Goal: Transaction & Acquisition: Purchase product/service

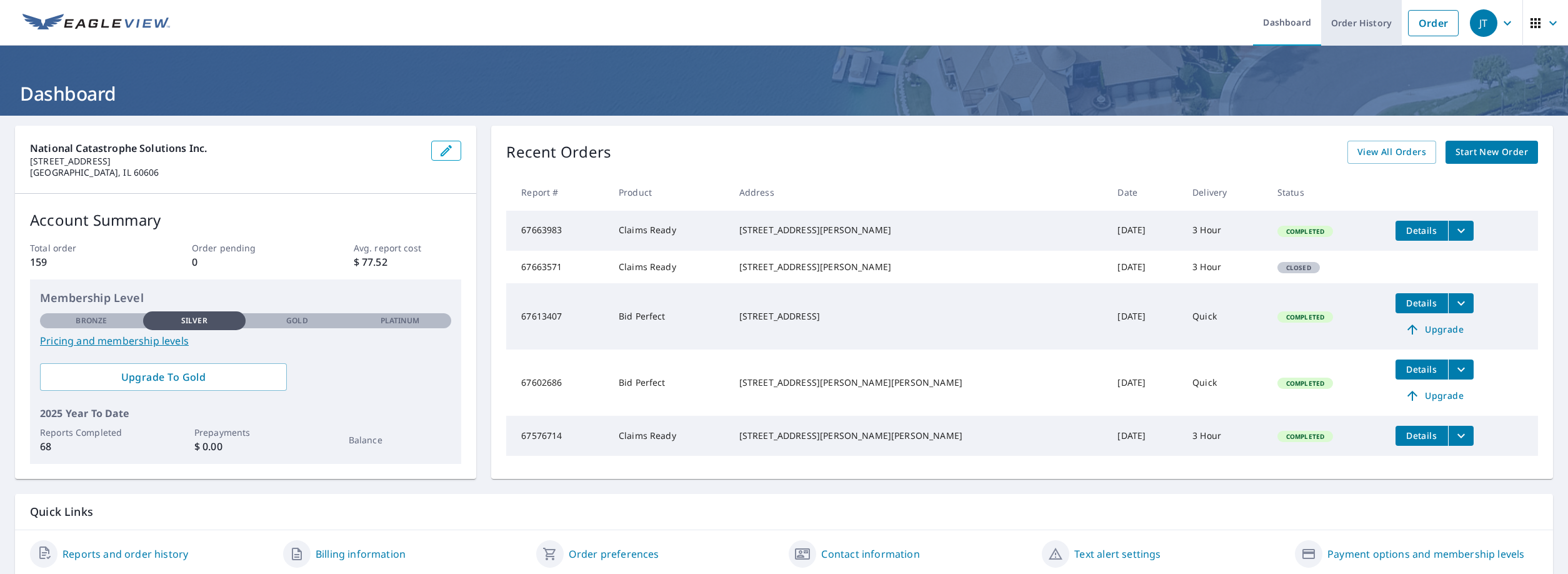
click at [1365, 26] on link "Order History" at bounding box center [1361, 23] width 80 height 46
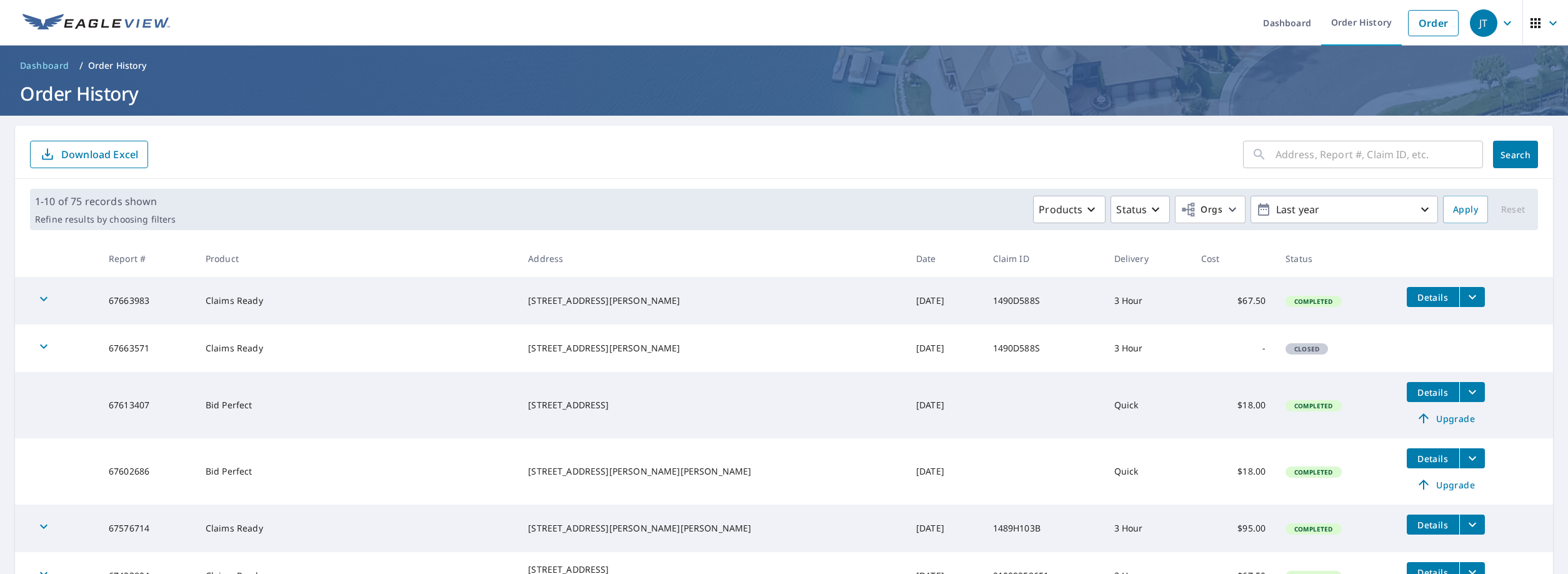
click at [1276, 162] on input "text" at bounding box center [1379, 155] width 208 height 35
paste input "[STREET_ADDRESS] • Granger, IN 46530"
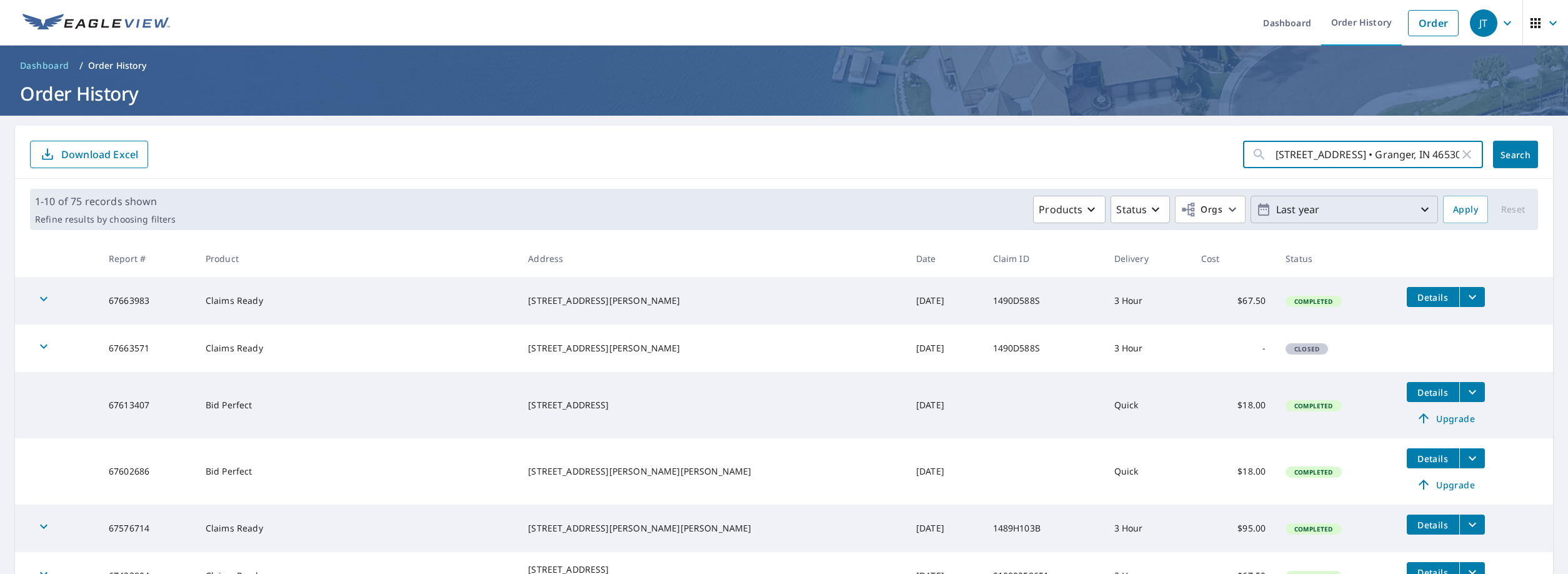
scroll to position [0, 33]
type input "[STREET_ADDRESS] • Granger, IN 46530"
click at [1517, 152] on span "Search" at bounding box center [1516, 154] width 25 height 11
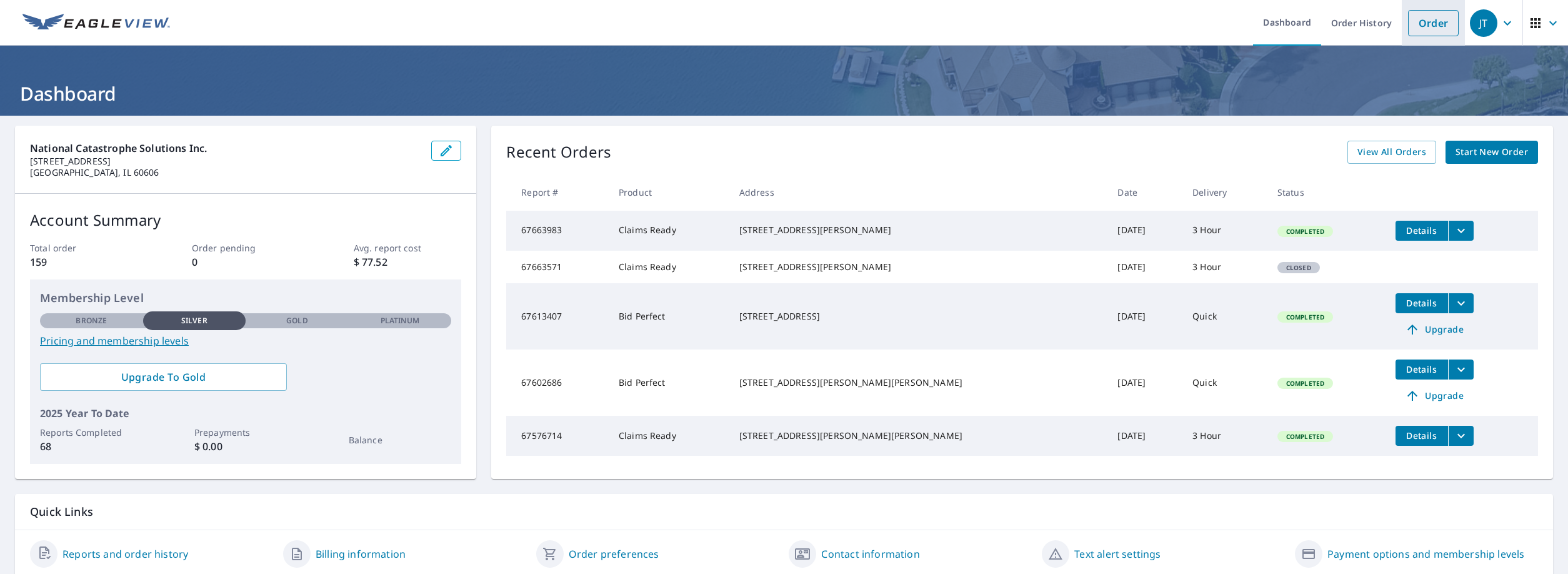
click at [1435, 34] on link "Order" at bounding box center [1433, 23] width 50 height 26
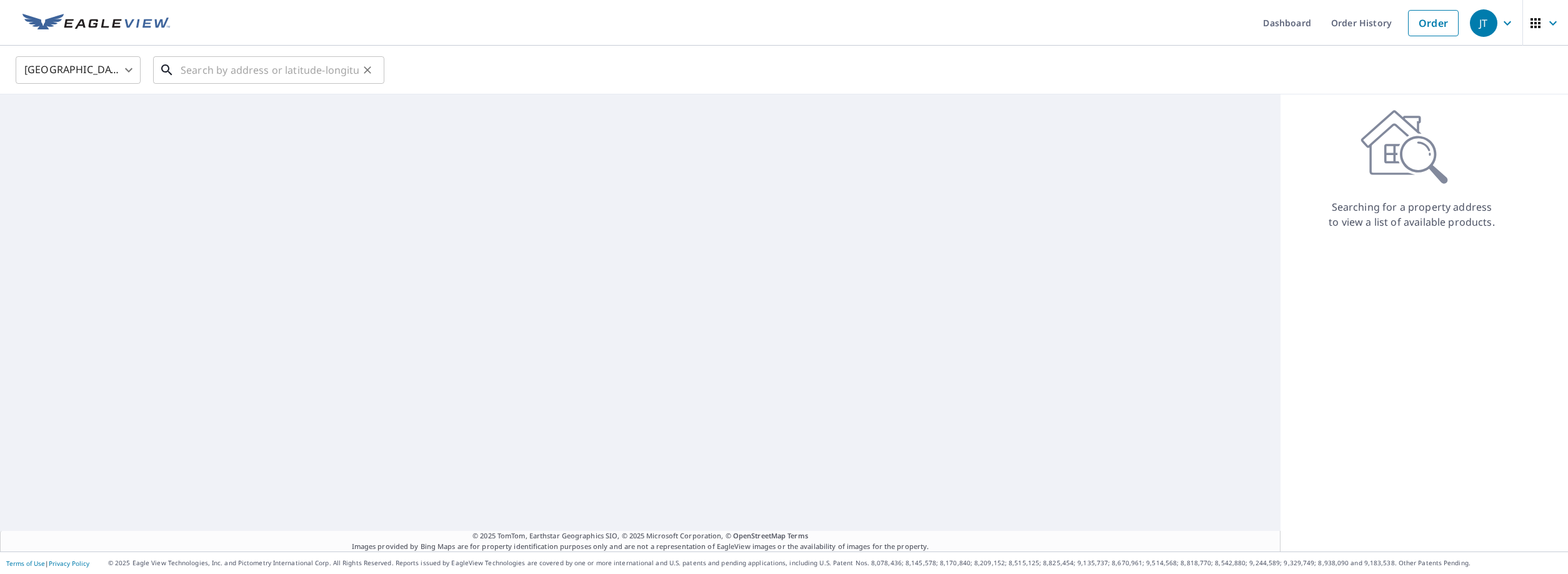
click at [315, 76] on input "text" at bounding box center [269, 70] width 178 height 35
paste input "[STREET_ADDRESS] • Granger, IN 46530"
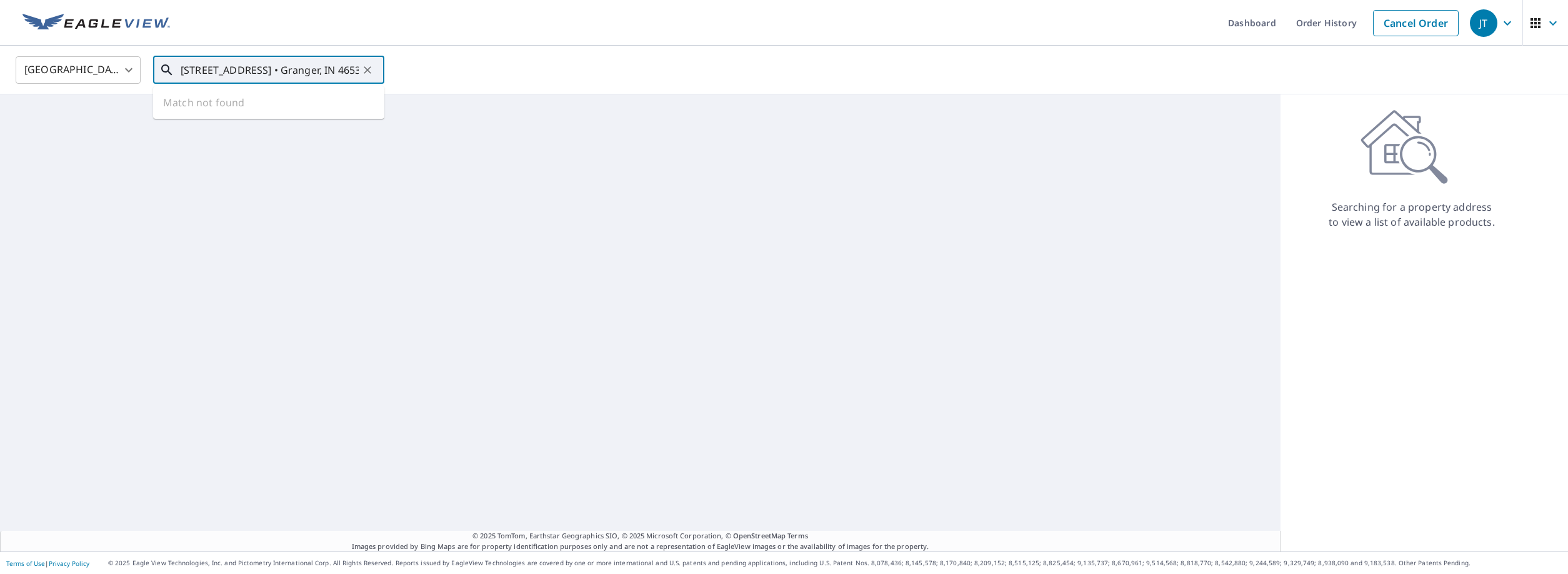
scroll to position [0, 38]
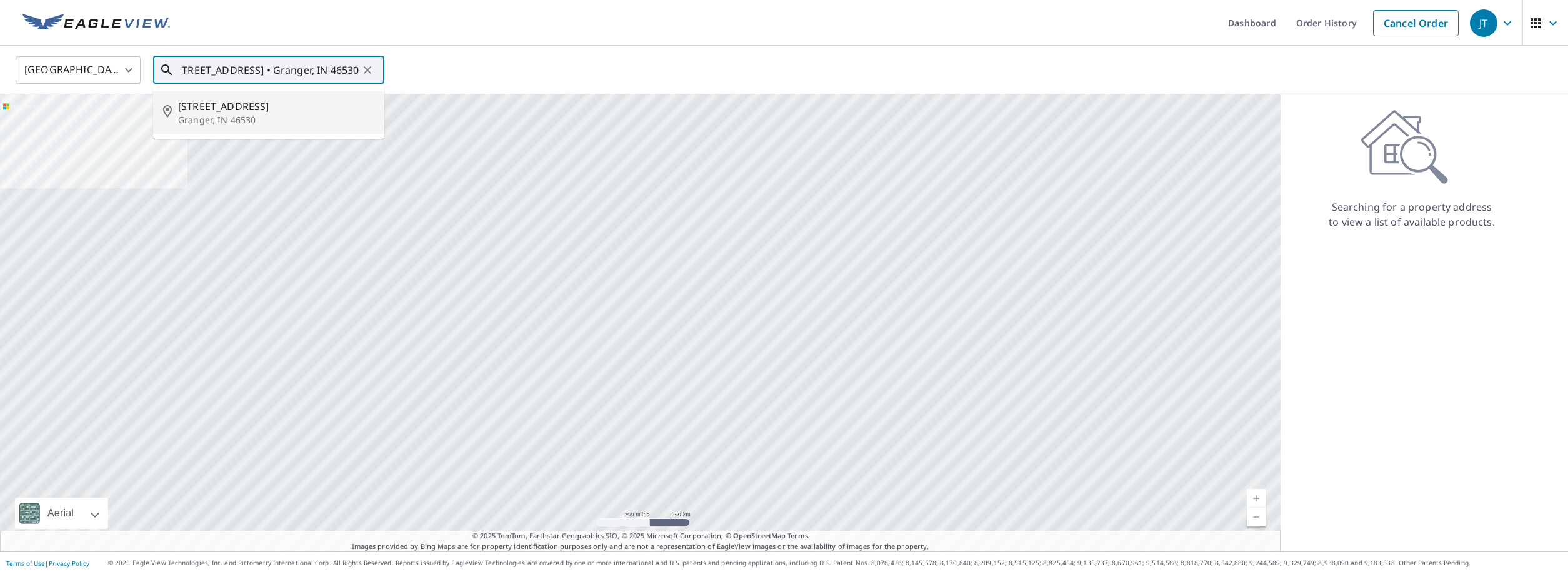
click at [299, 103] on span "[STREET_ADDRESS]" at bounding box center [276, 106] width 196 height 15
type input "[STREET_ADDRESS][PERSON_NAME]"
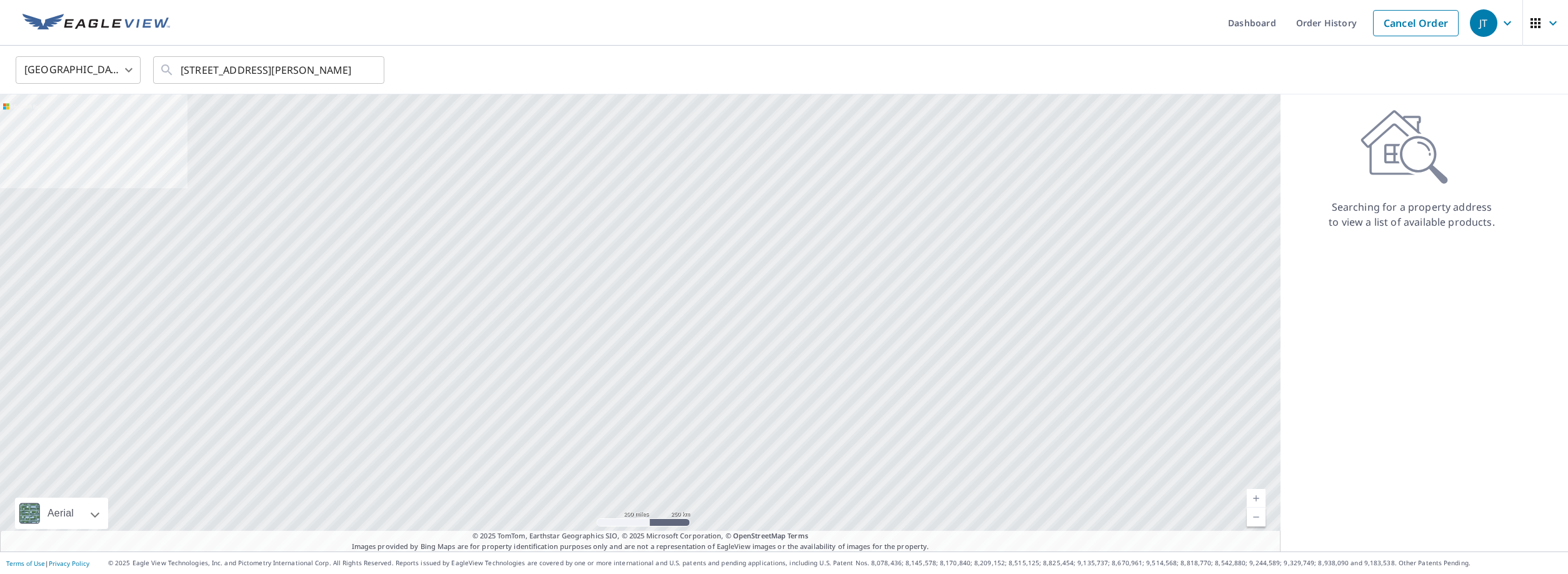
scroll to position [0, 15]
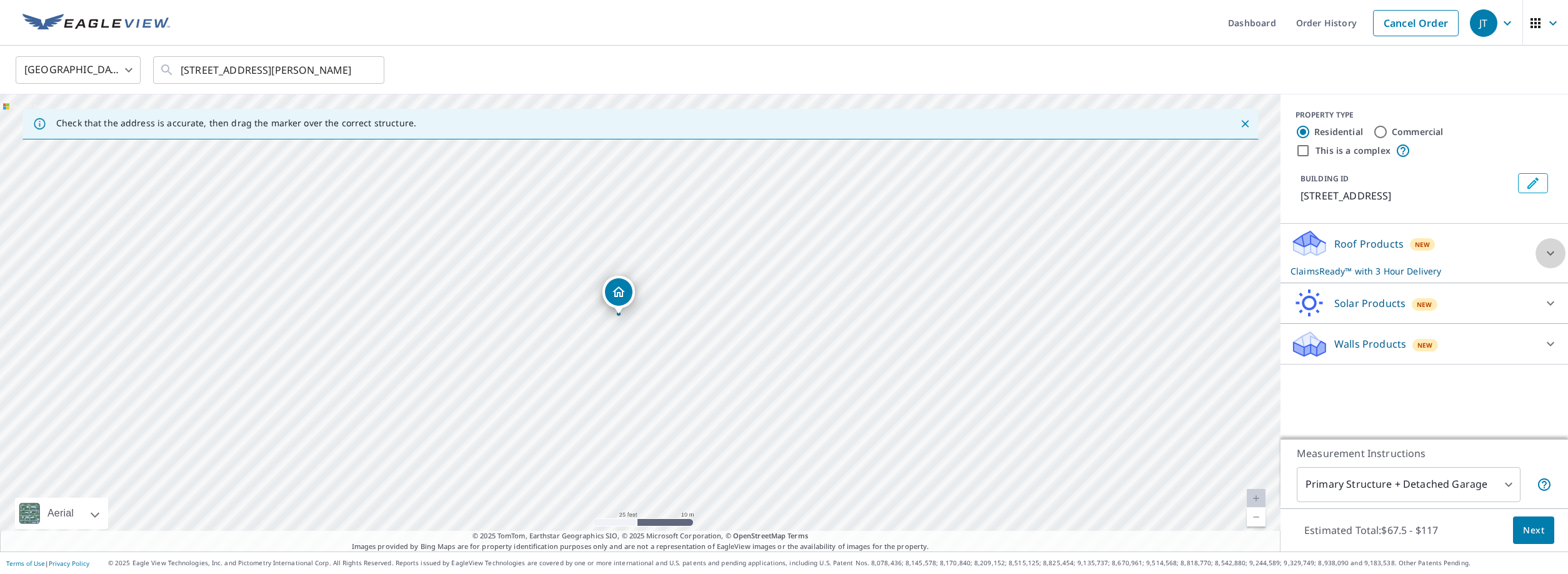
click at [1556, 245] on icon at bounding box center [1550, 253] width 15 height 15
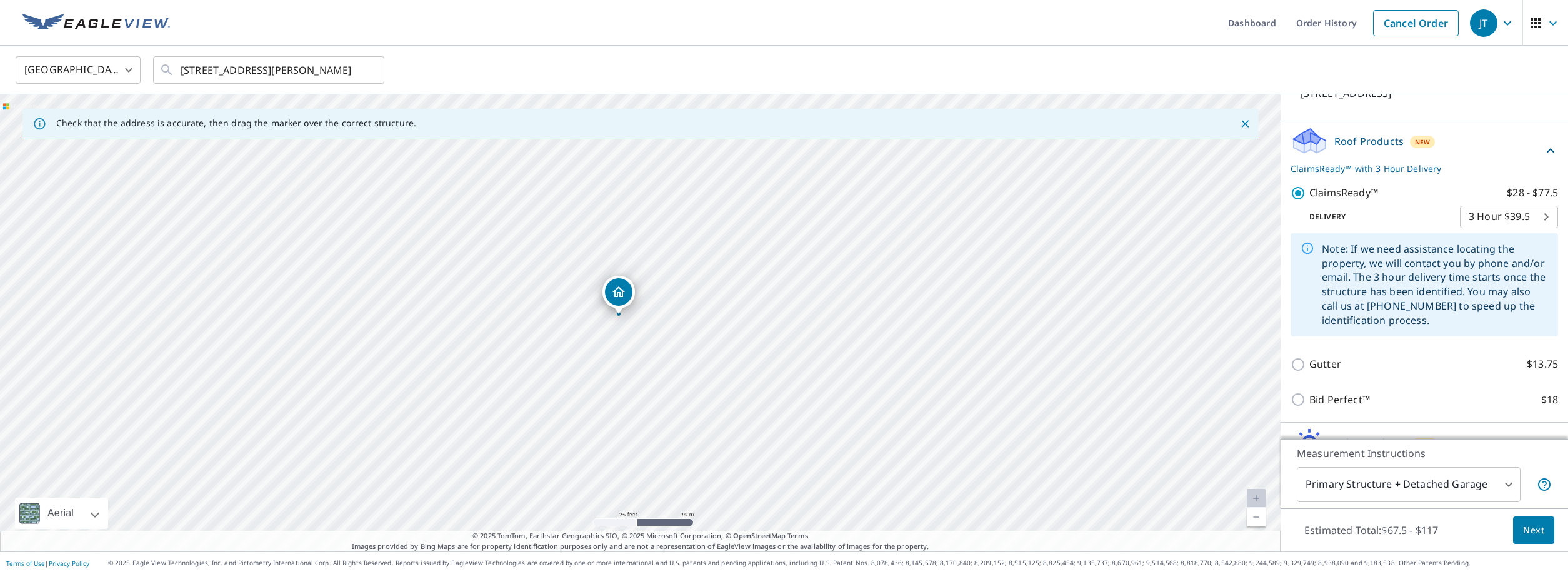
scroll to position [169, 0]
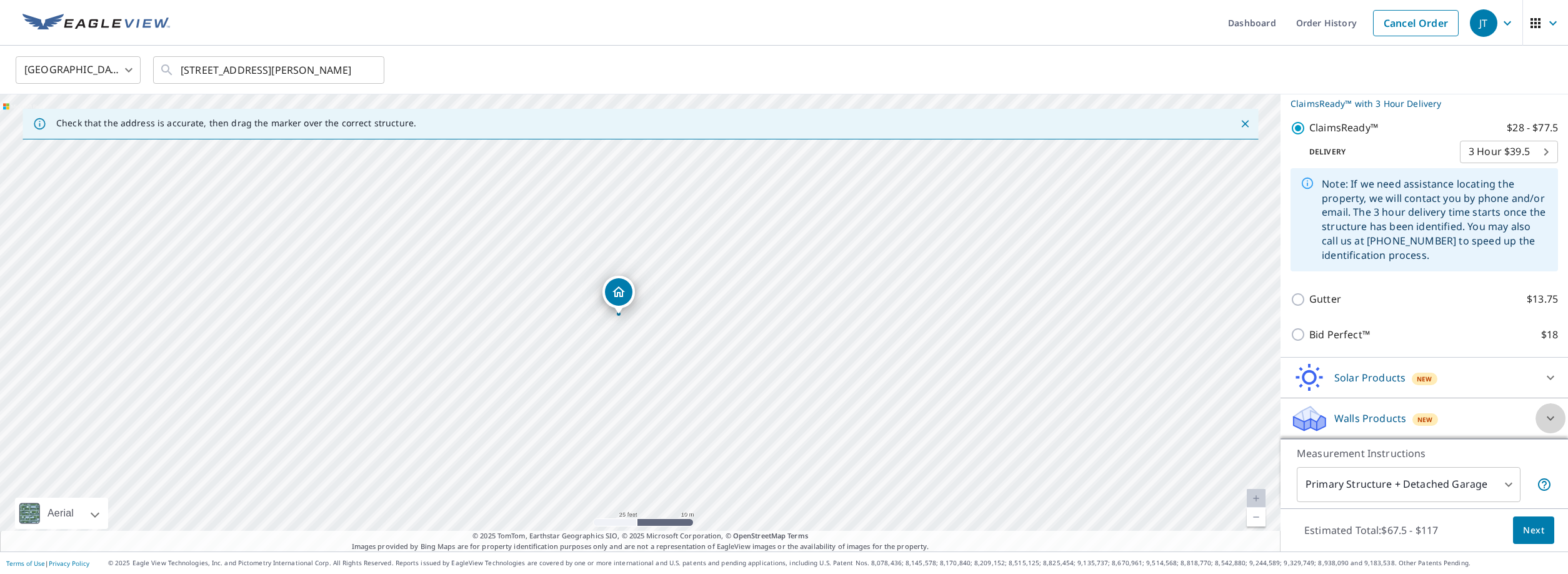
click at [1549, 417] on icon at bounding box center [1550, 418] width 15 height 15
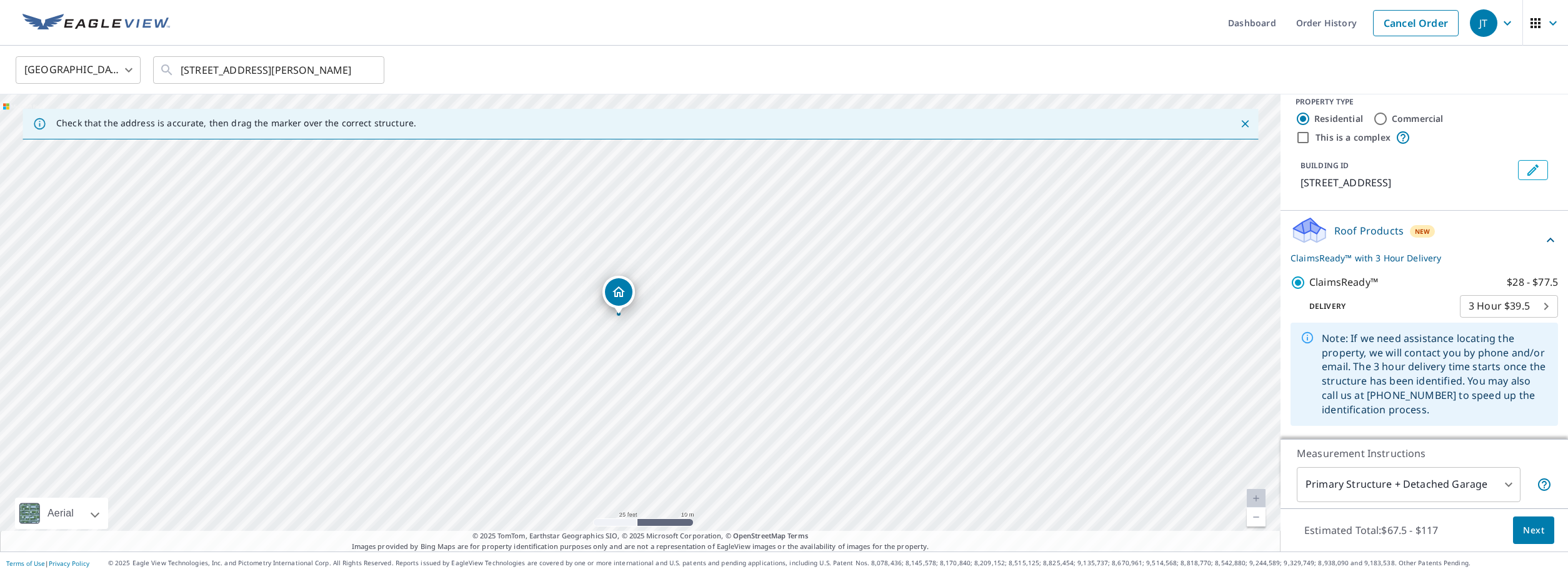
scroll to position [0, 0]
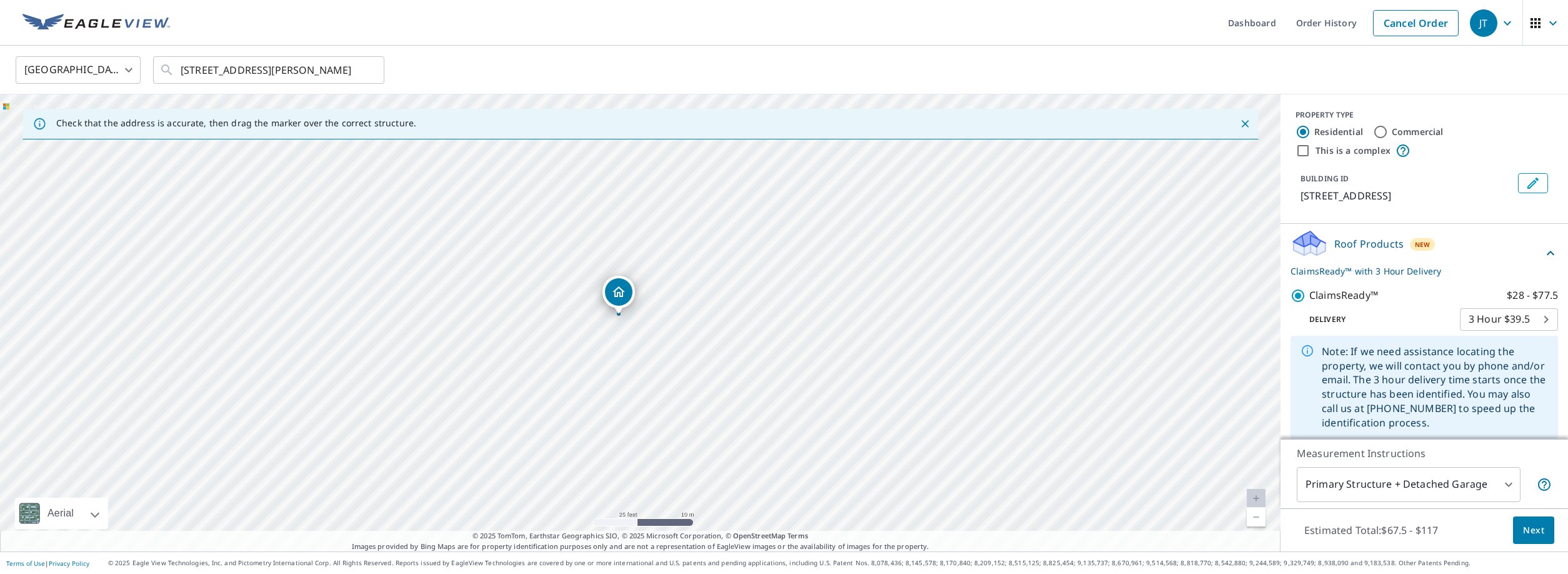
click at [1538, 534] on span "Next" at bounding box center [1534, 531] width 21 height 16
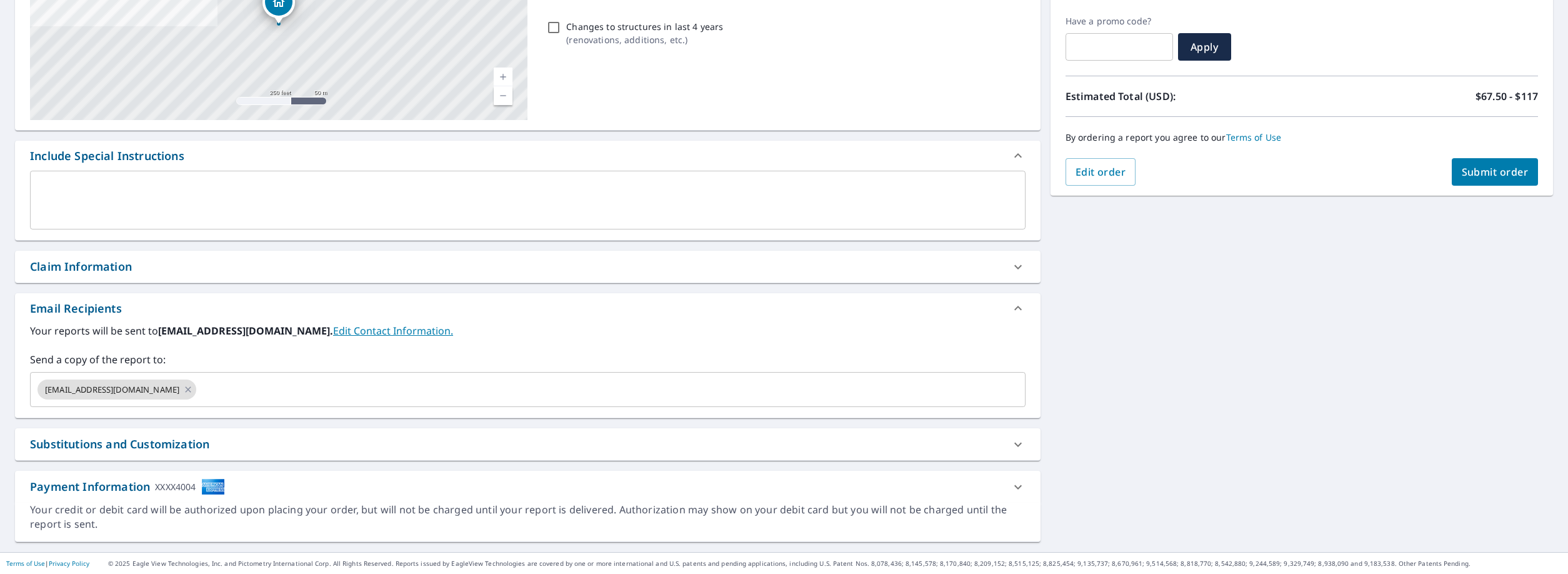
scroll to position [204, 0]
click at [183, 389] on icon at bounding box center [187, 389] width 10 height 14
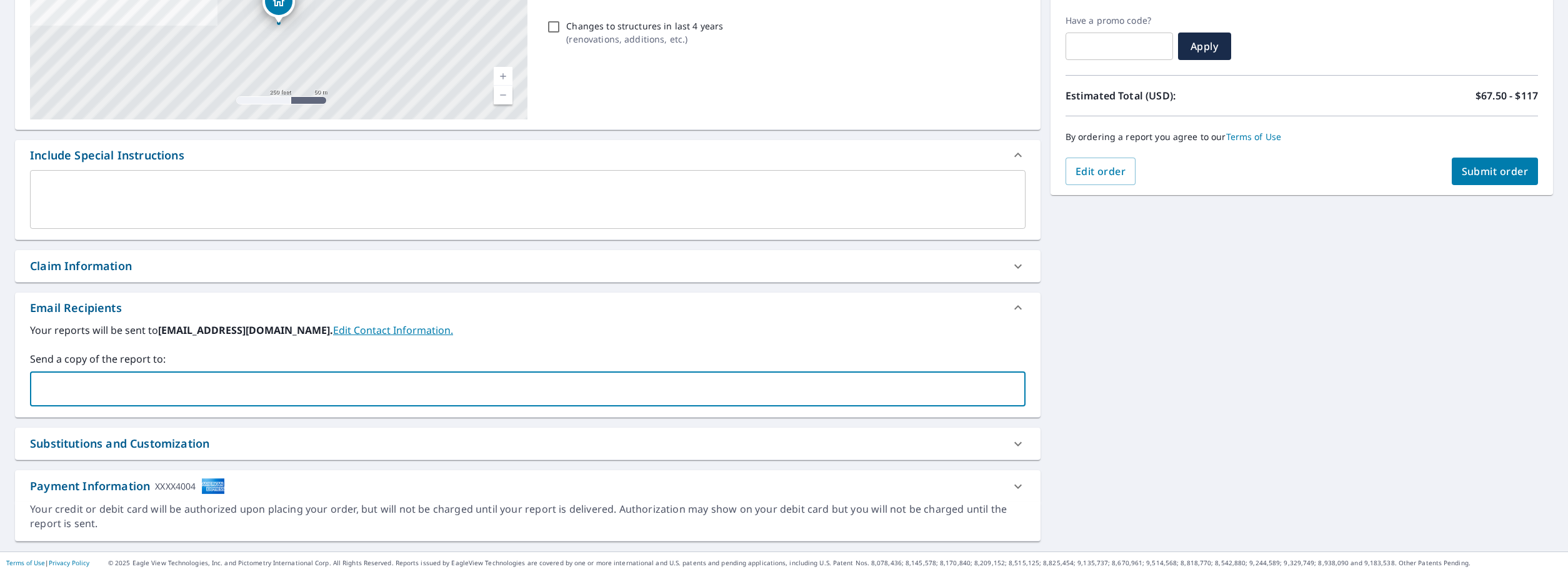
click at [195, 389] on input "text" at bounding box center [518, 389] width 966 height 24
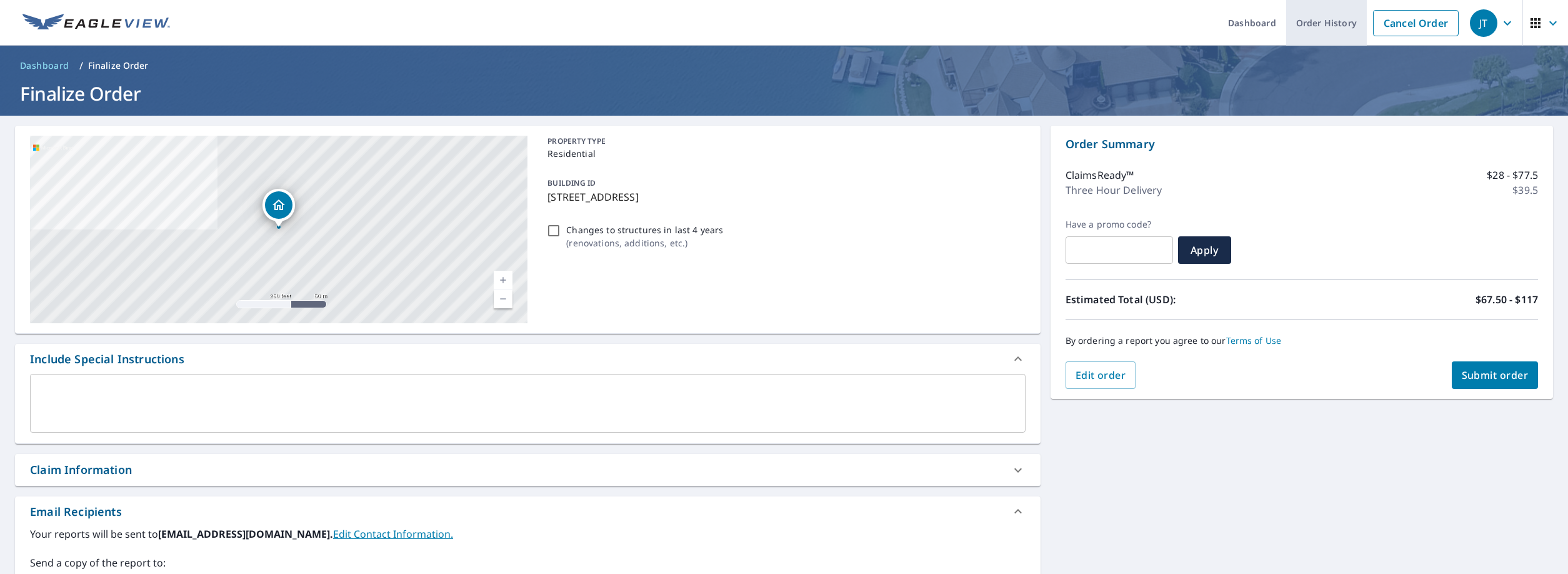
click at [1334, 26] on link "Order History" at bounding box center [1326, 23] width 80 height 46
checkbox input "true"
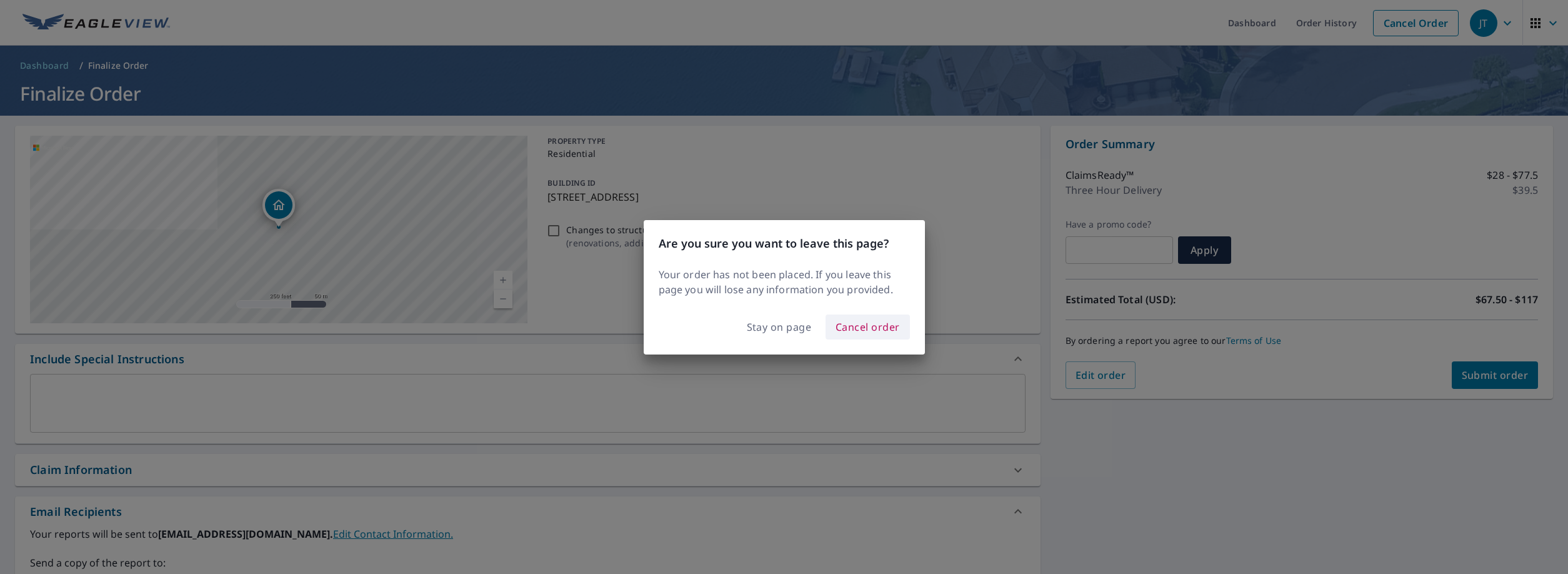
click at [878, 335] on span "Cancel order" at bounding box center [867, 327] width 64 height 18
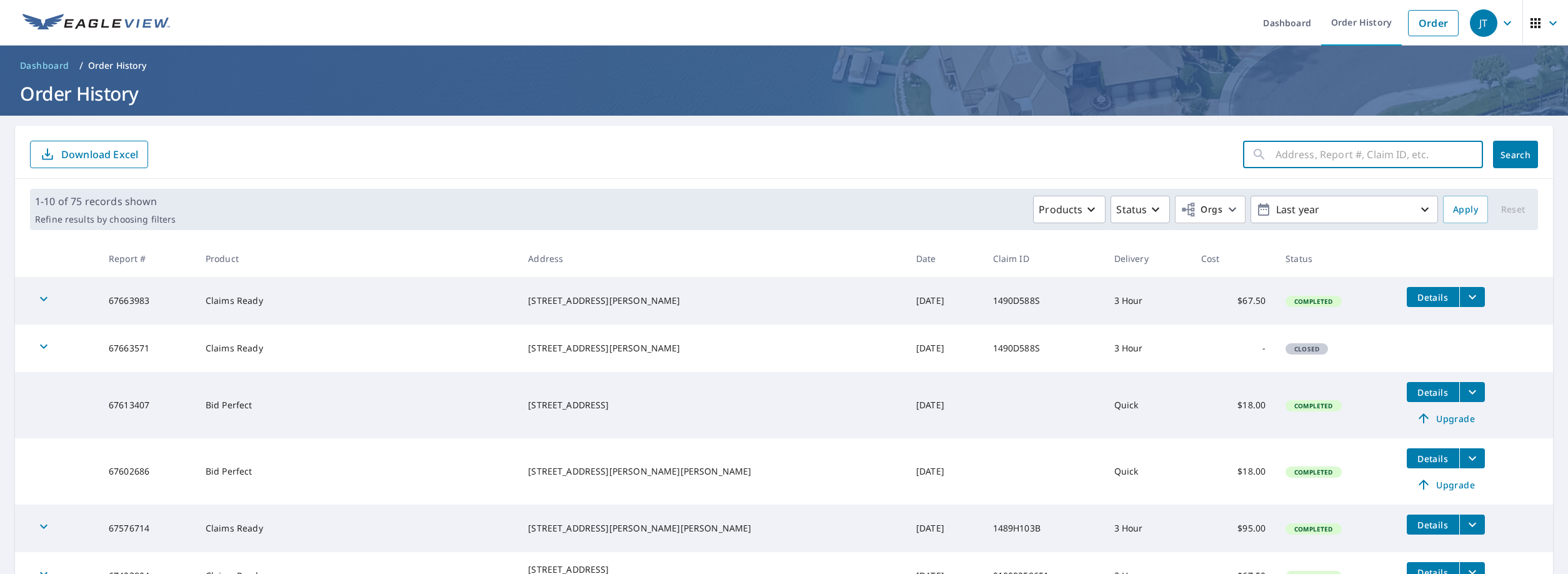
paste input "[STREET_ADDRESS] • Granger, IN 46530"
type input "[STREET_ADDRESS]"
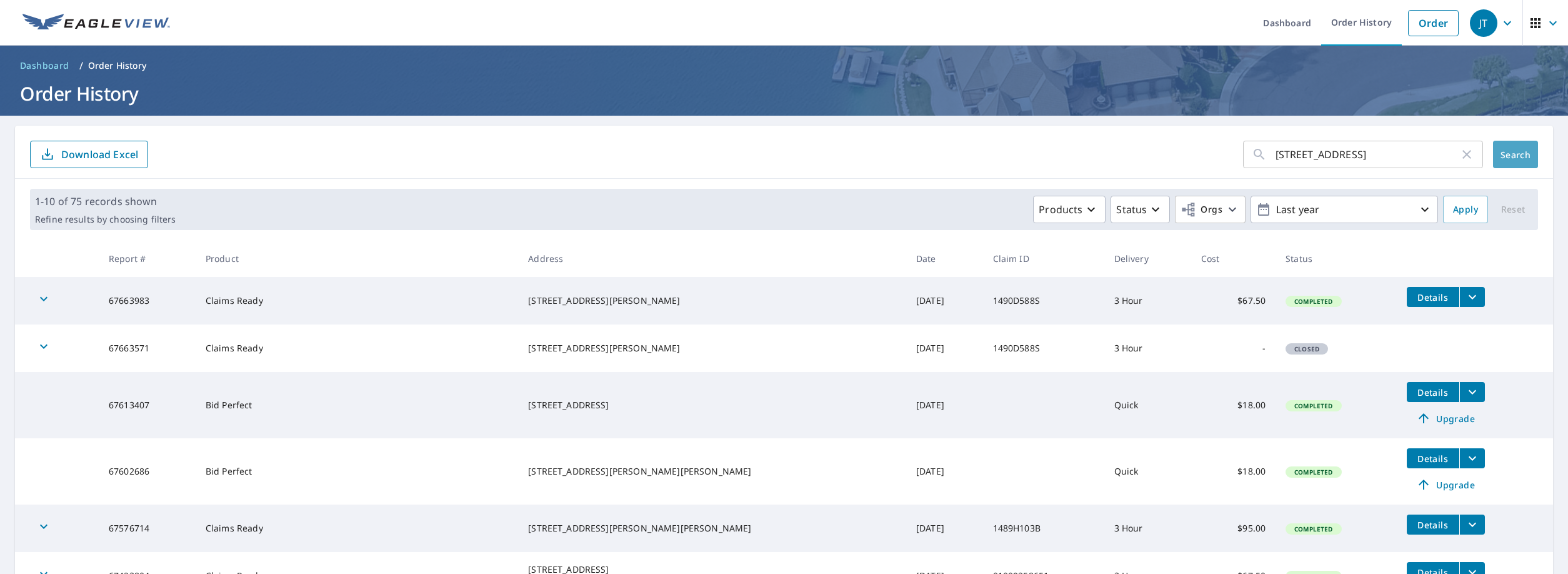
click at [1527, 163] on button "Search" at bounding box center [1515, 154] width 45 height 27
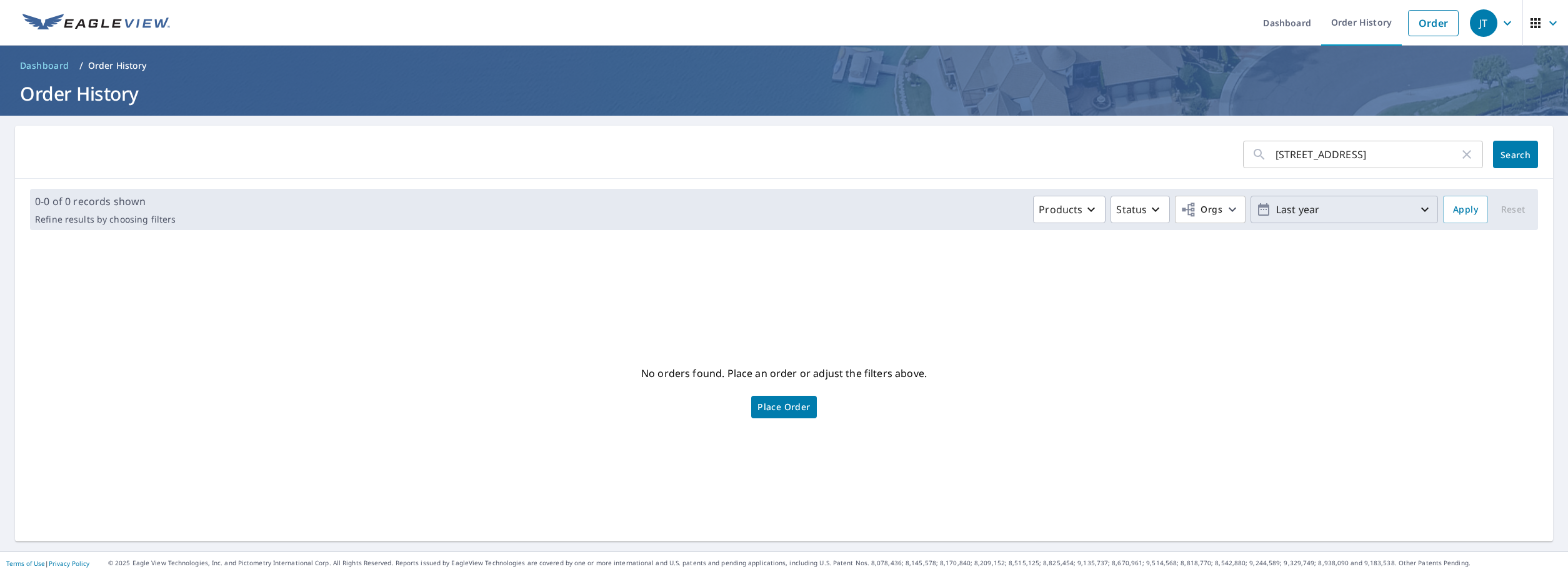
click at [1335, 200] on p "Last year" at bounding box center [1345, 209] width 147 height 22
click at [928, 329] on div "No orders found. Place an order or adjust the filters above. Place Order" at bounding box center [784, 390] width 1519 height 281
click at [799, 405] on span "Place Order" at bounding box center [784, 406] width 52 height 6
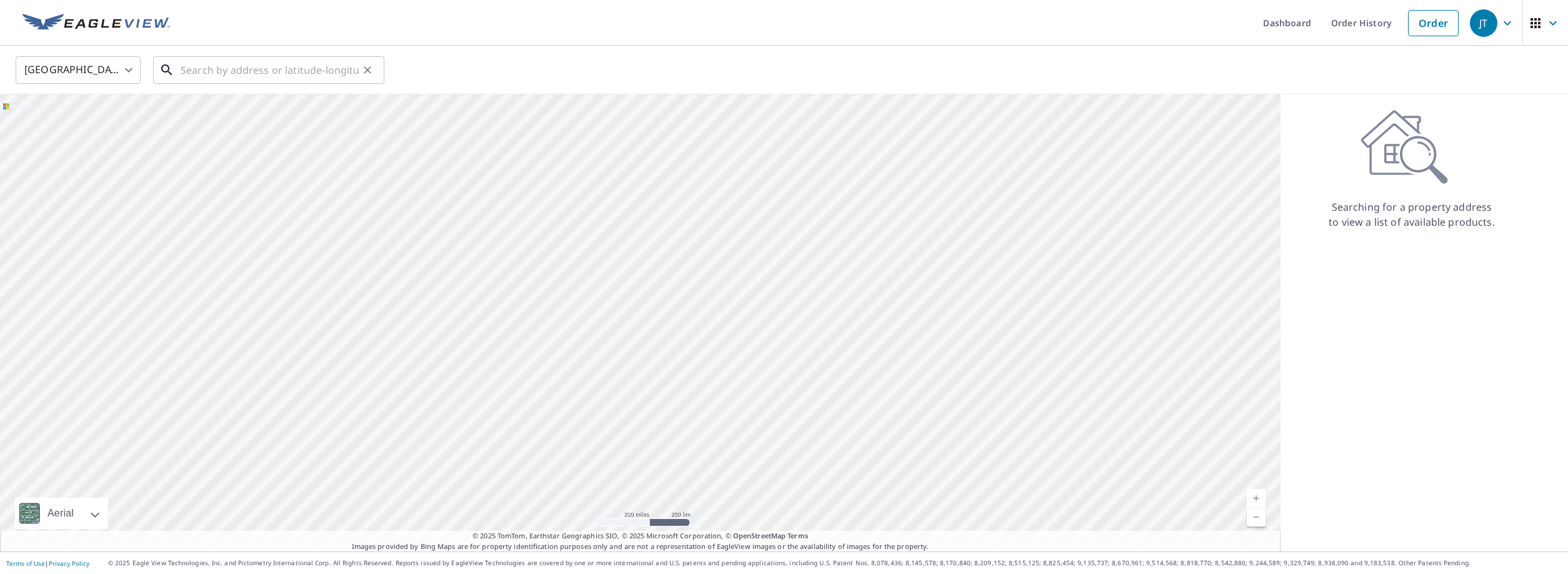
click at [231, 73] on input "text" at bounding box center [269, 70] width 178 height 35
paste input "[STREET_ADDRESS] • Granger, IN 46530"
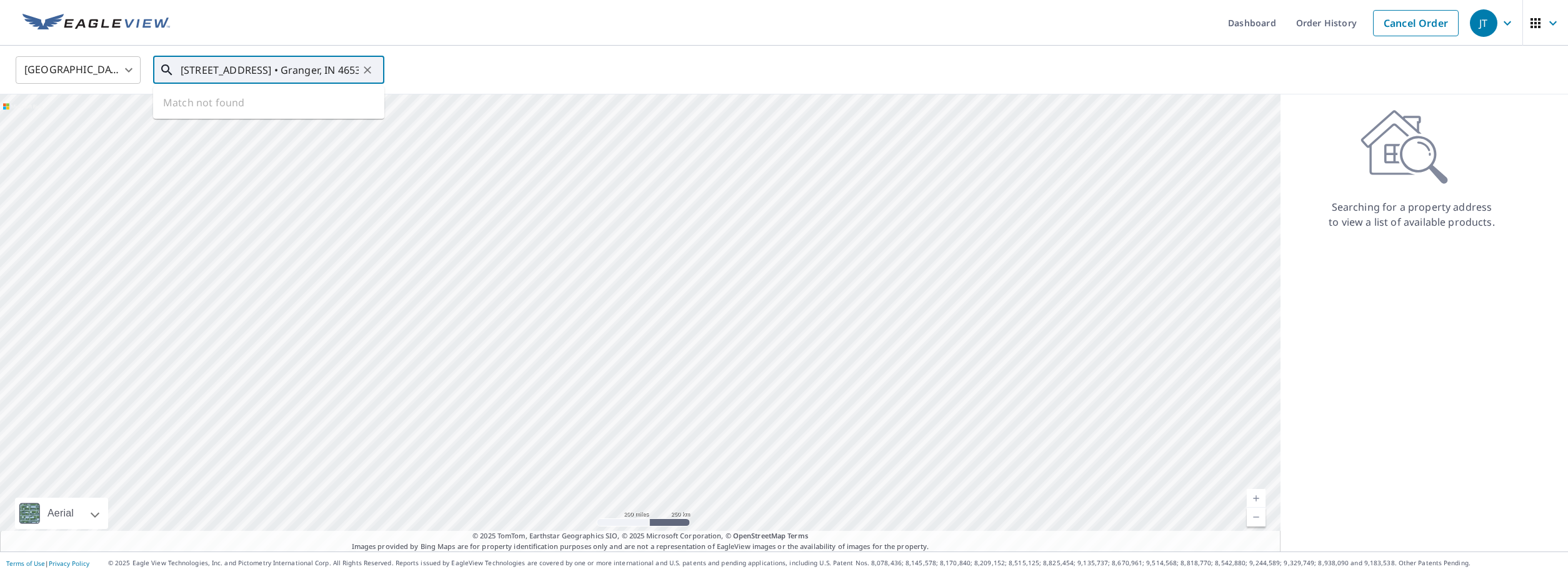
scroll to position [0, 38]
click at [253, 104] on span "[STREET_ADDRESS]" at bounding box center [276, 106] width 196 height 15
type input "[STREET_ADDRESS][PERSON_NAME]"
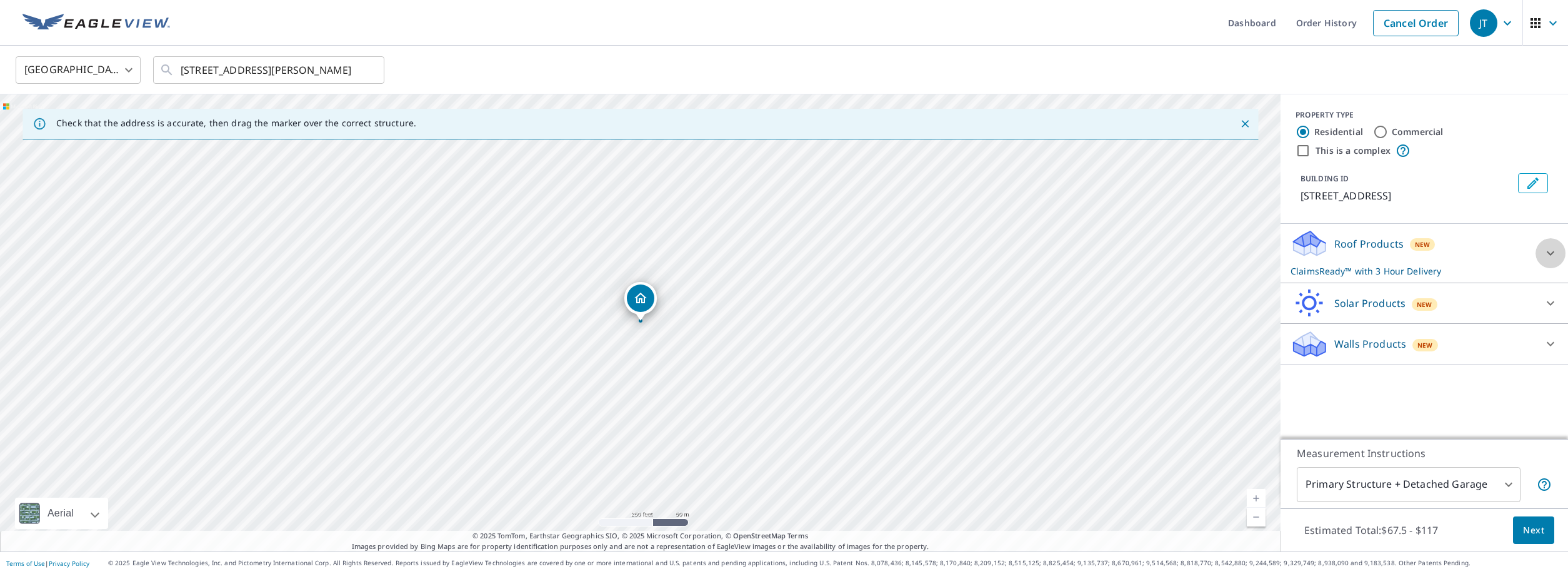
click at [1557, 246] on icon at bounding box center [1550, 253] width 15 height 15
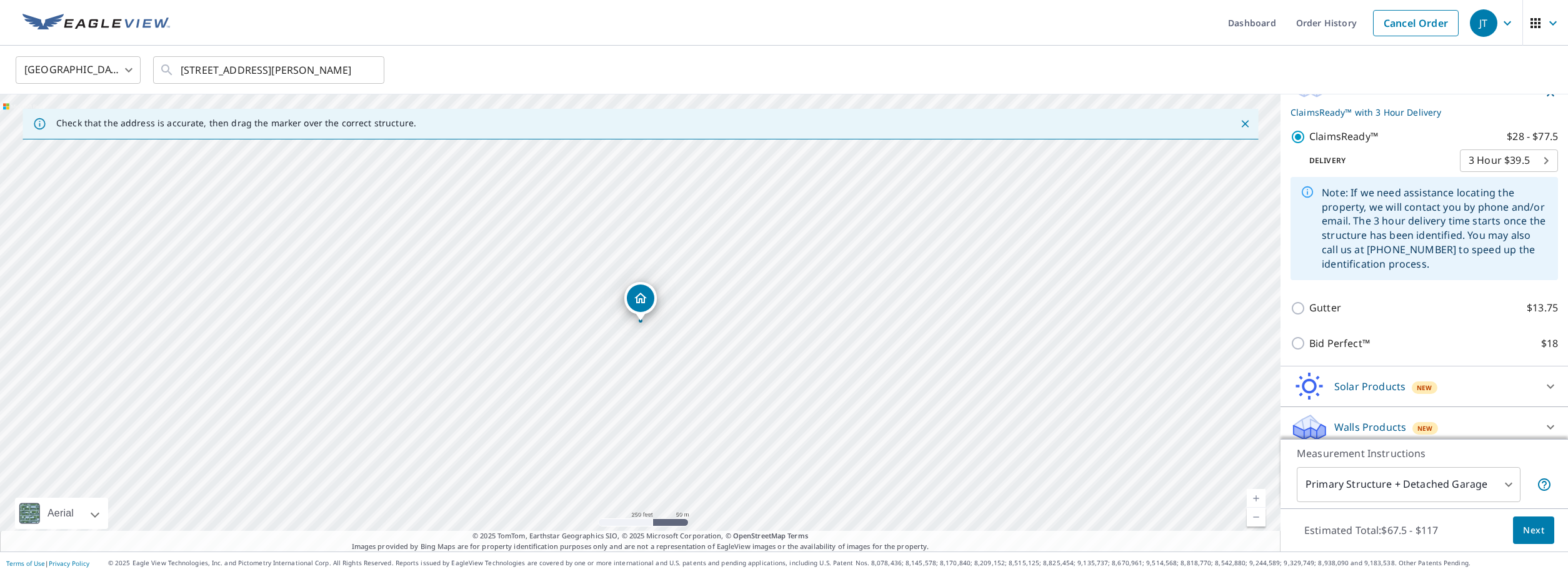
scroll to position [169, 0]
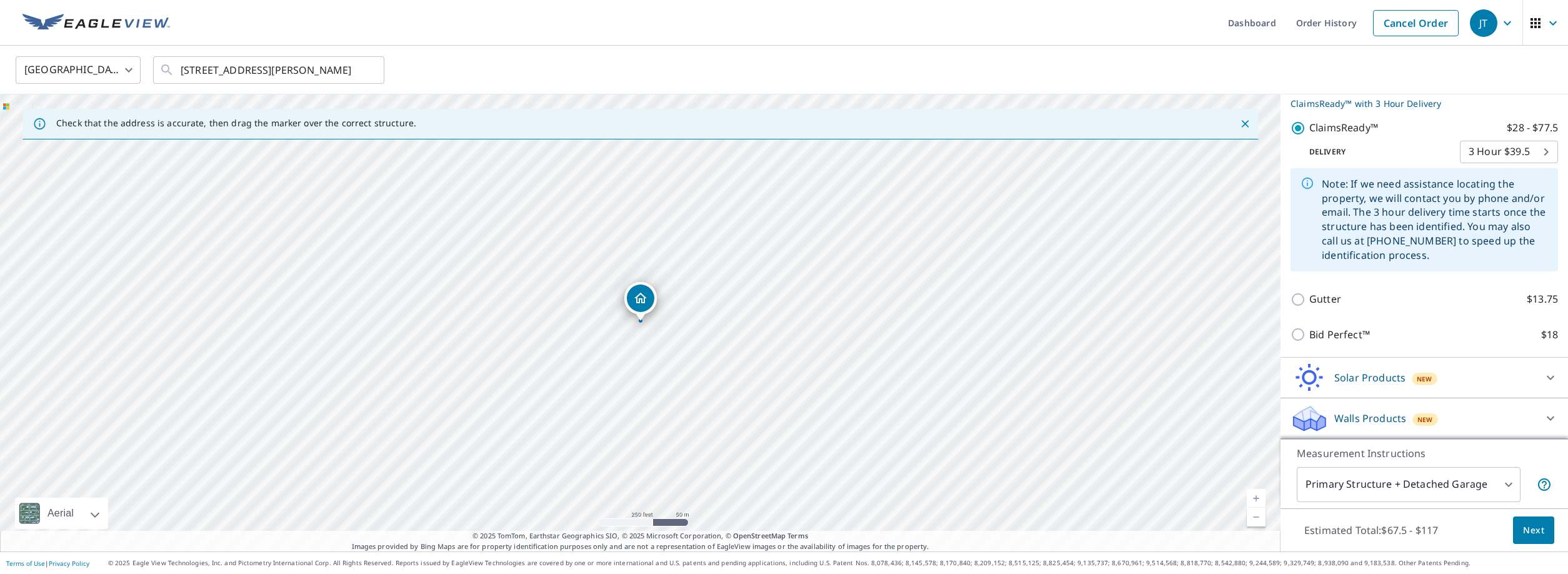
click at [1527, 532] on span "Next" at bounding box center [1534, 531] width 21 height 16
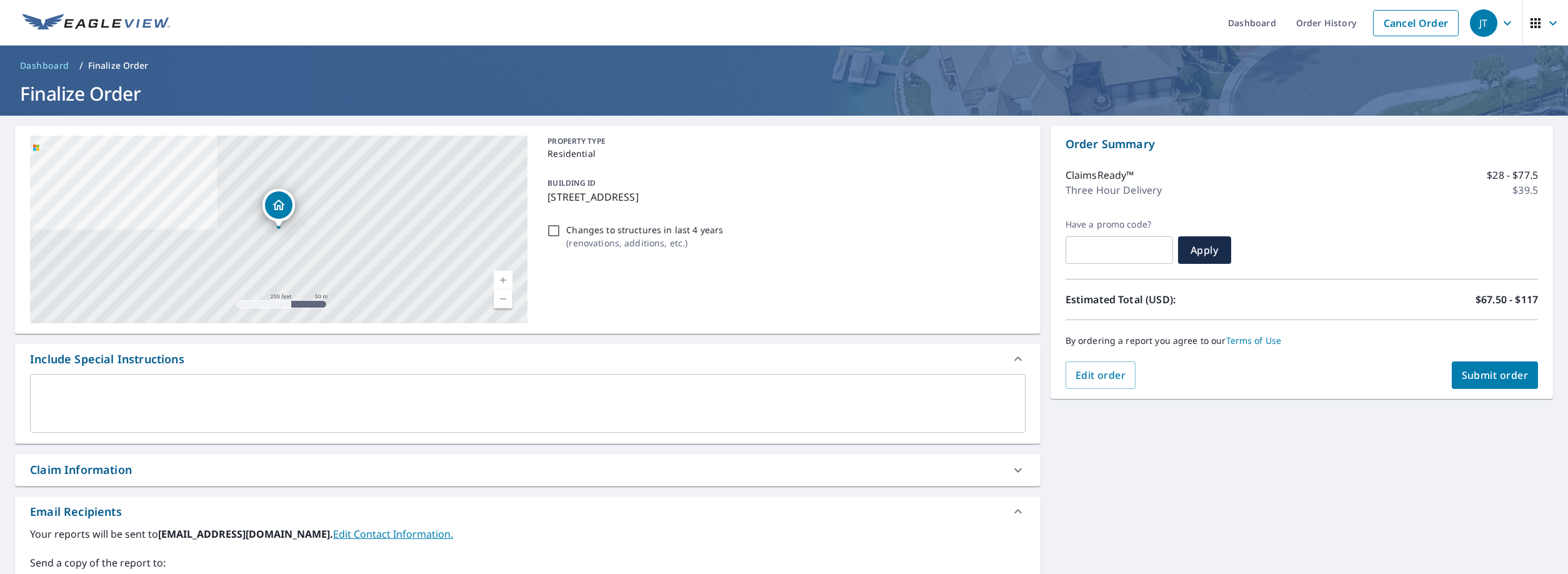
scroll to position [204, 0]
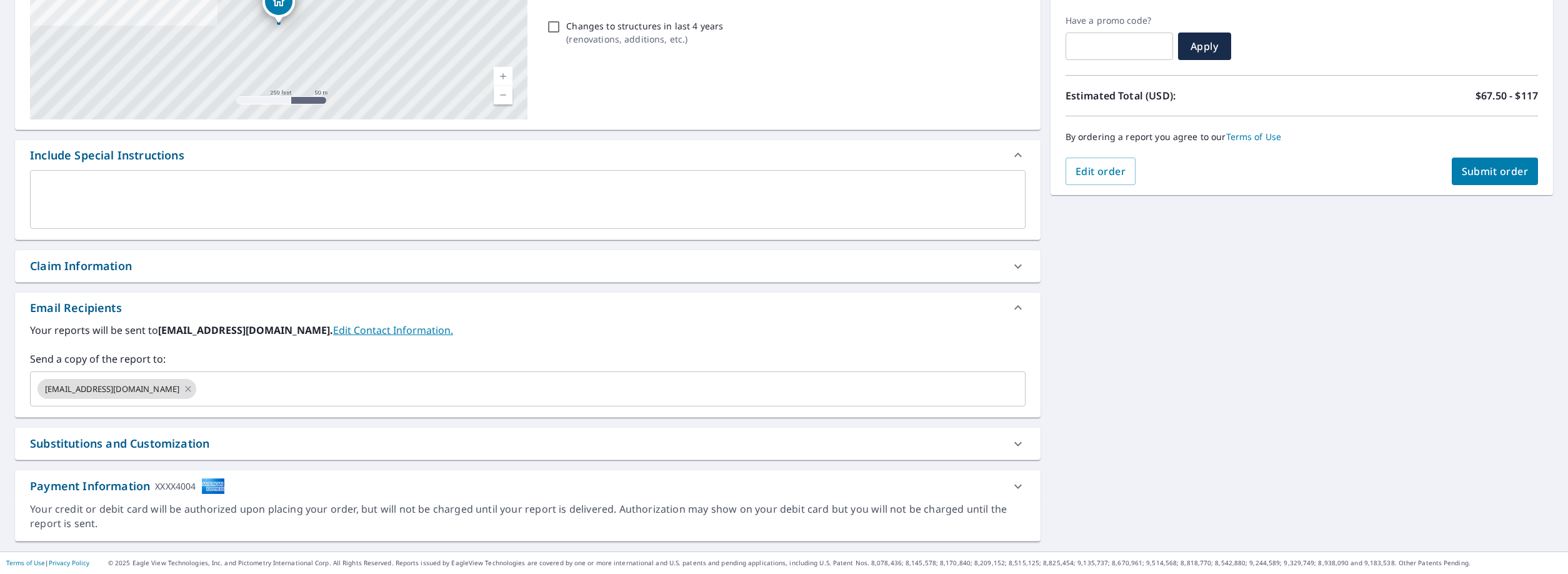
click at [316, 253] on div "Claim Information" at bounding box center [527, 266] width 1026 height 32
checkbox input "true"
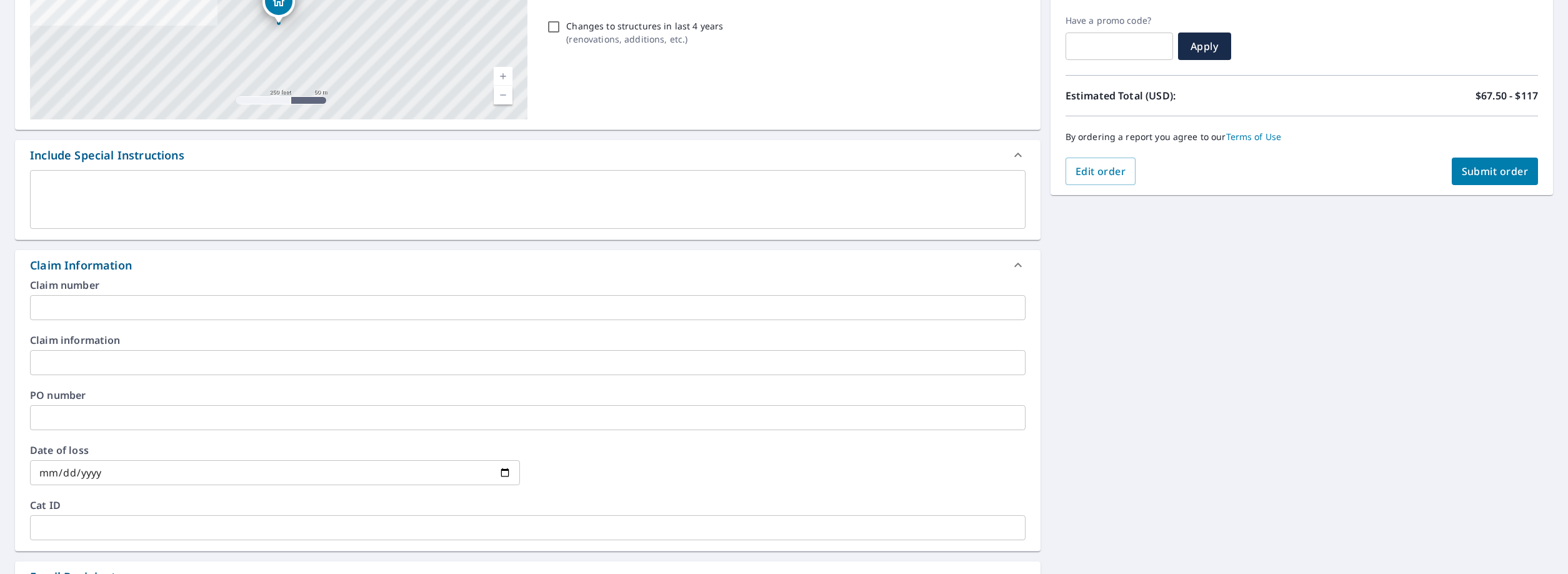
click at [179, 298] on input "text" at bounding box center [527, 307] width 996 height 25
